Goal: Connect with others: Connect with others

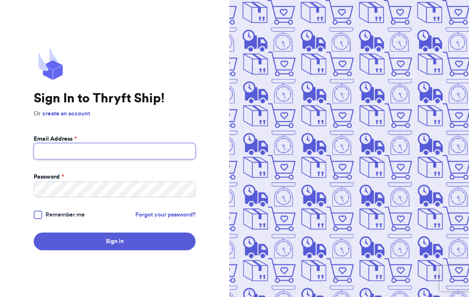
click at [129, 149] on input "Email Address *" at bounding box center [115, 151] width 162 height 16
type input "[EMAIL_ADDRESS][DOMAIN_NAME]"
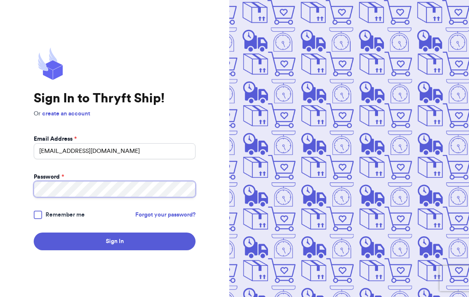
click at [34, 232] on button "Sign In" at bounding box center [115, 241] width 162 height 18
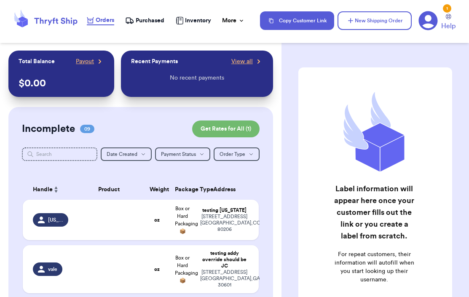
click at [184, 20] on div "Inventory" at bounding box center [193, 20] width 35 height 8
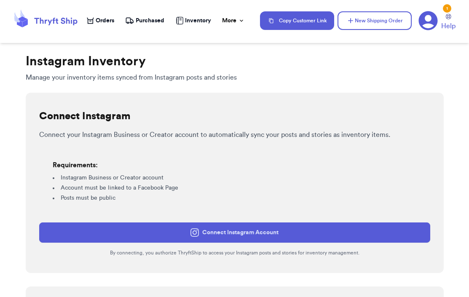
click at [169, 231] on button "Connect Instagram Account" at bounding box center [234, 232] width 391 height 20
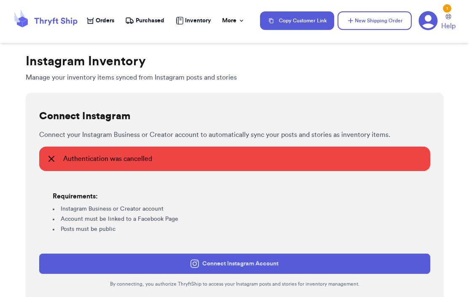
click at [116, 158] on span "Authentication was cancelled" at bounding box center [107, 159] width 89 height 10
click at [164, 261] on button "Connect Instagram Account" at bounding box center [234, 264] width 391 height 20
